Goal: Transaction & Acquisition: Purchase product/service

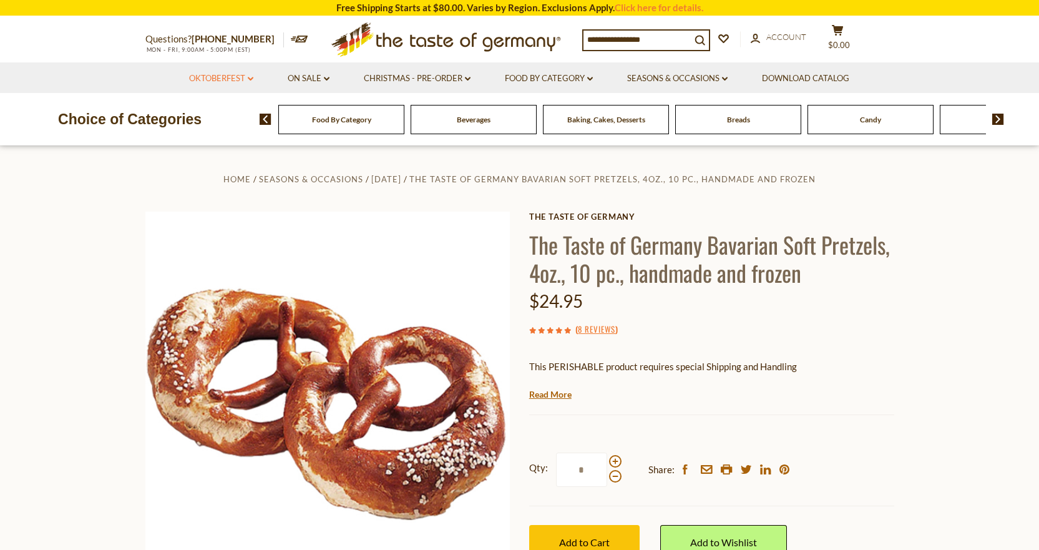
click at [225, 75] on link "Oktoberfest dropdown_arrow" at bounding box center [221, 79] width 64 height 14
click at [232, 131] on link "Oktoberfest Foods" at bounding box center [220, 132] width 77 height 11
